Goal: Task Accomplishment & Management: Manage account settings

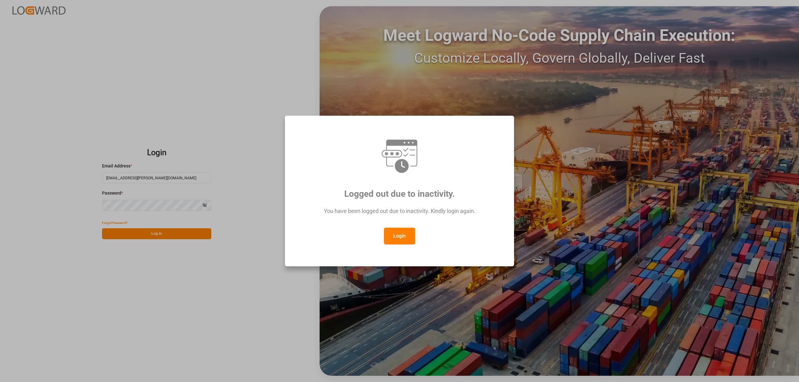
click at [401, 239] on button "Login" at bounding box center [399, 236] width 31 height 17
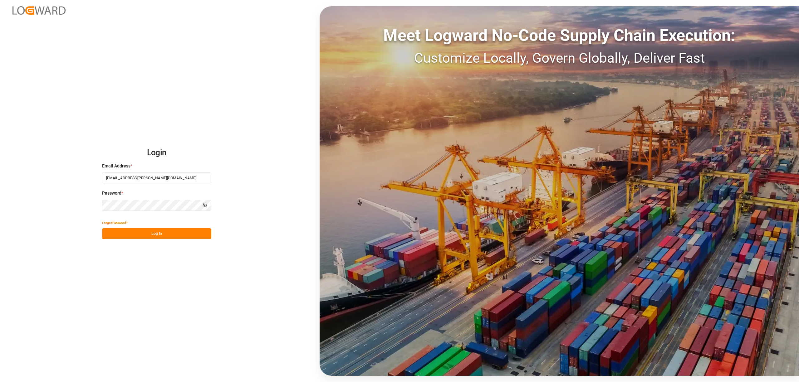
click at [162, 235] on button "Log In" at bounding box center [156, 233] width 109 height 11
